Goal: Check status: Check status

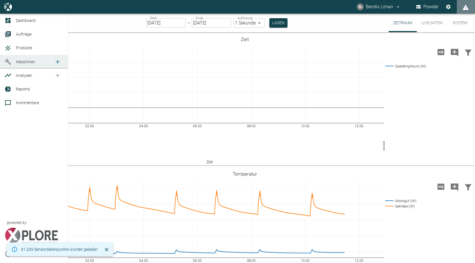
click at [12, 63] on div at bounding box center [9, 61] width 9 height 7
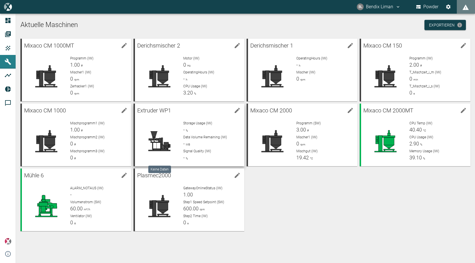
click at [167, 134] on icon at bounding box center [160, 141] width 32 height 23
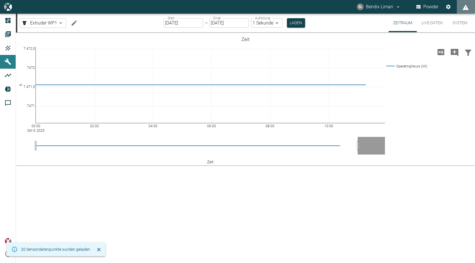
click at [433, 21] on button "Live-Daten" at bounding box center [432, 23] width 30 height 18
